Goal: Information Seeking & Learning: Learn about a topic

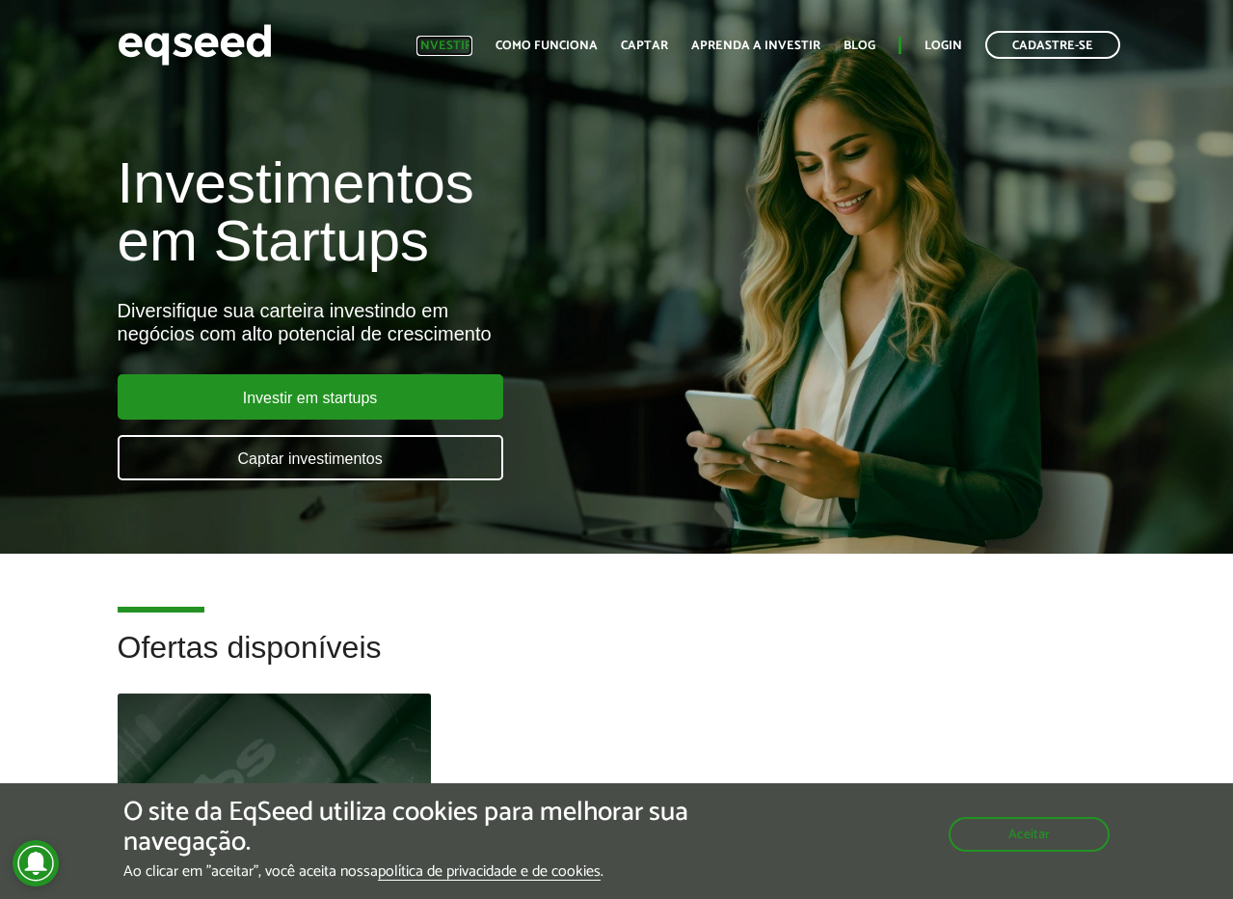
click at [457, 41] on link "Investir" at bounding box center [445, 46] width 56 height 13
